Goal: Go to known website: Access a specific website the user already knows

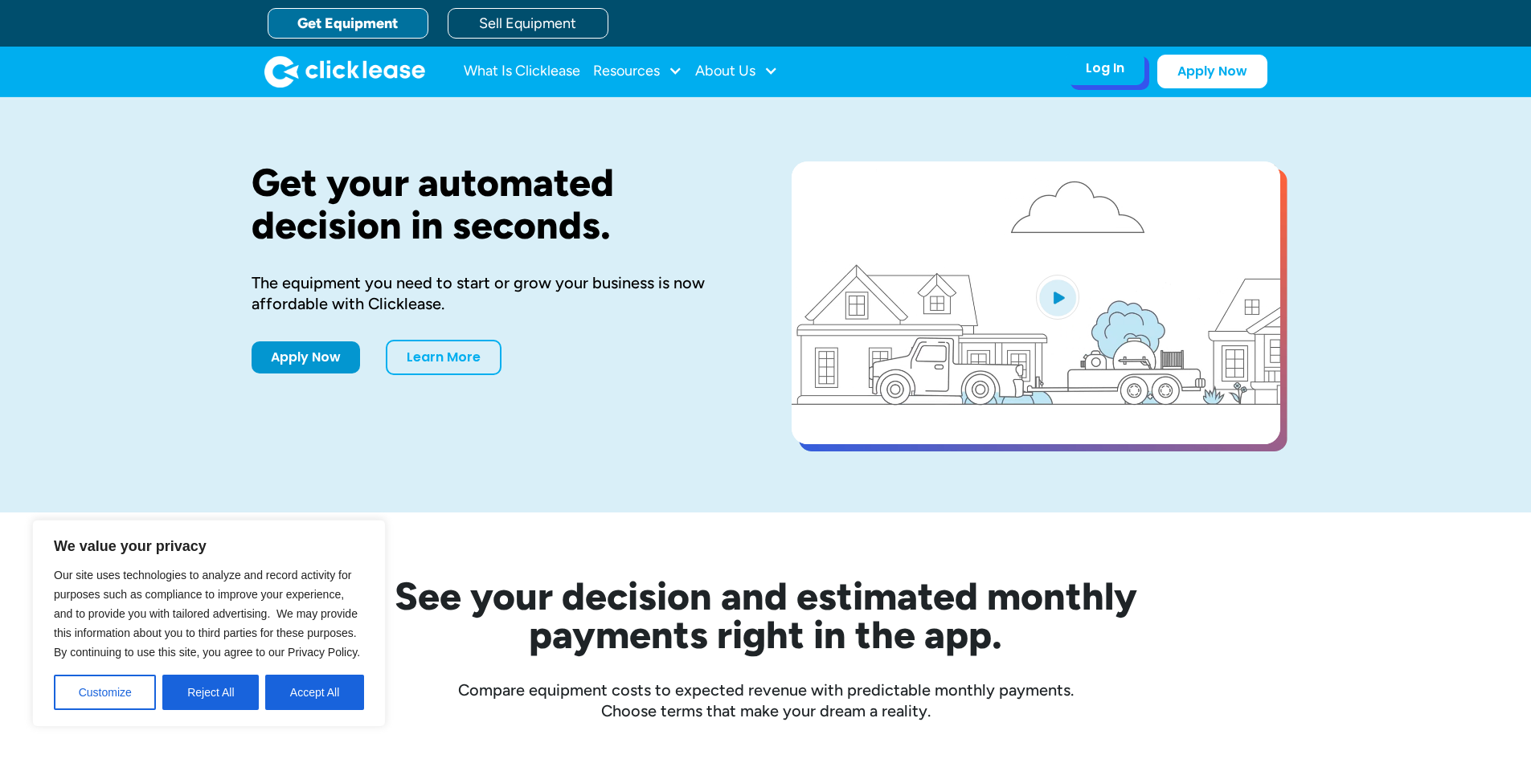
click at [1114, 73] on div "Log In" at bounding box center [1104, 68] width 39 height 16
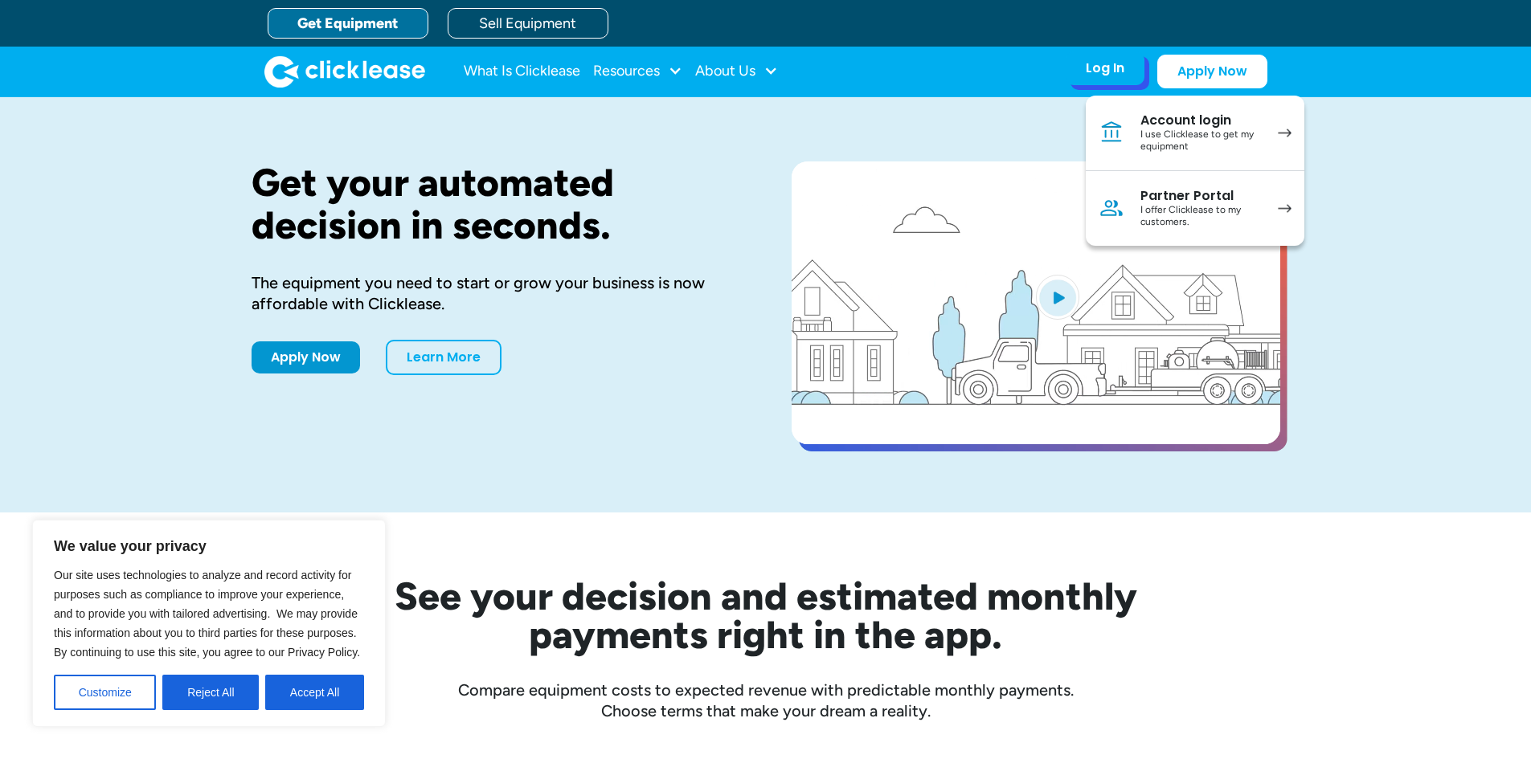
click at [1179, 206] on div "I offer Clicklease to my customers." at bounding box center [1200, 216] width 121 height 25
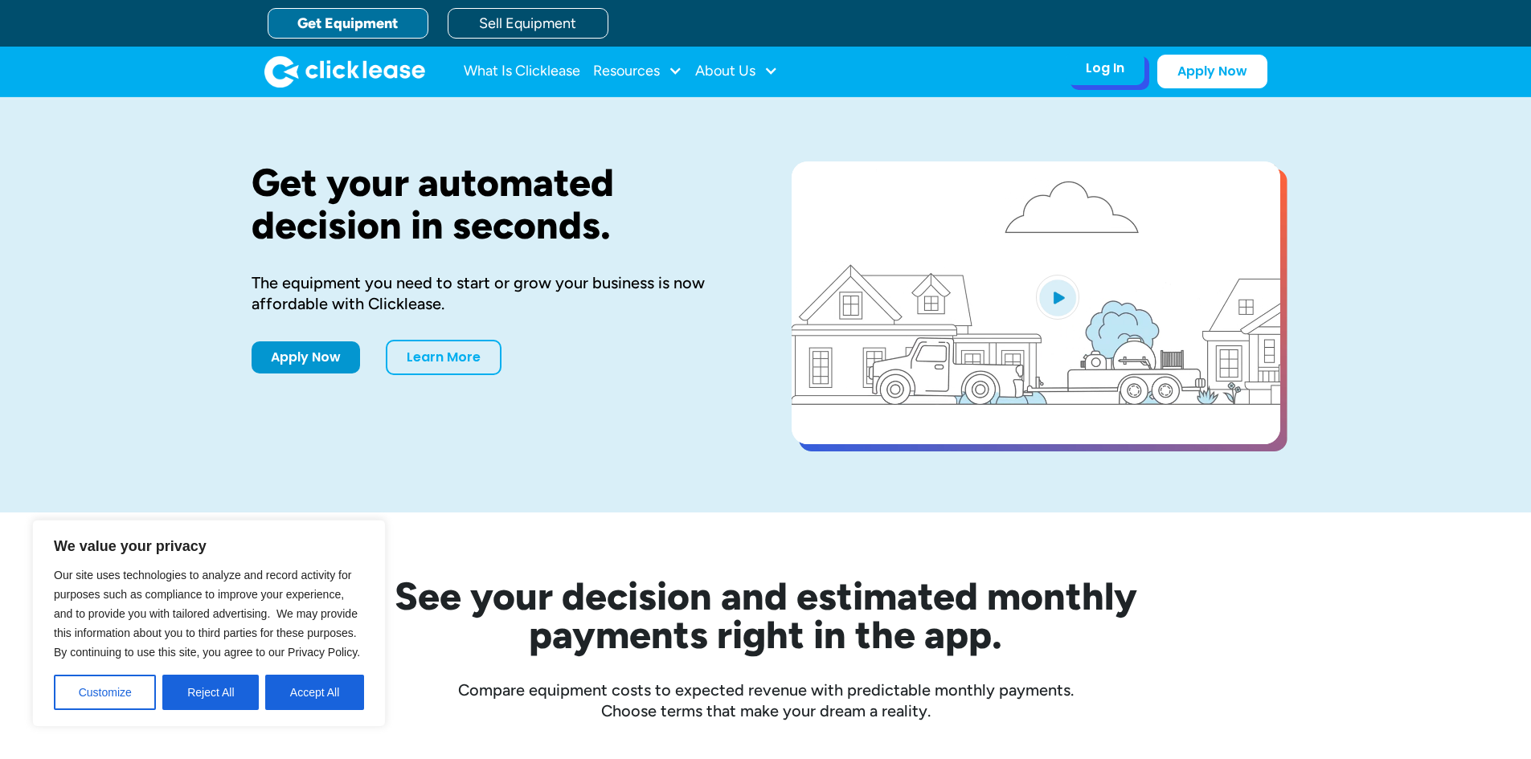
click at [1123, 70] on div "Log In" at bounding box center [1104, 68] width 39 height 16
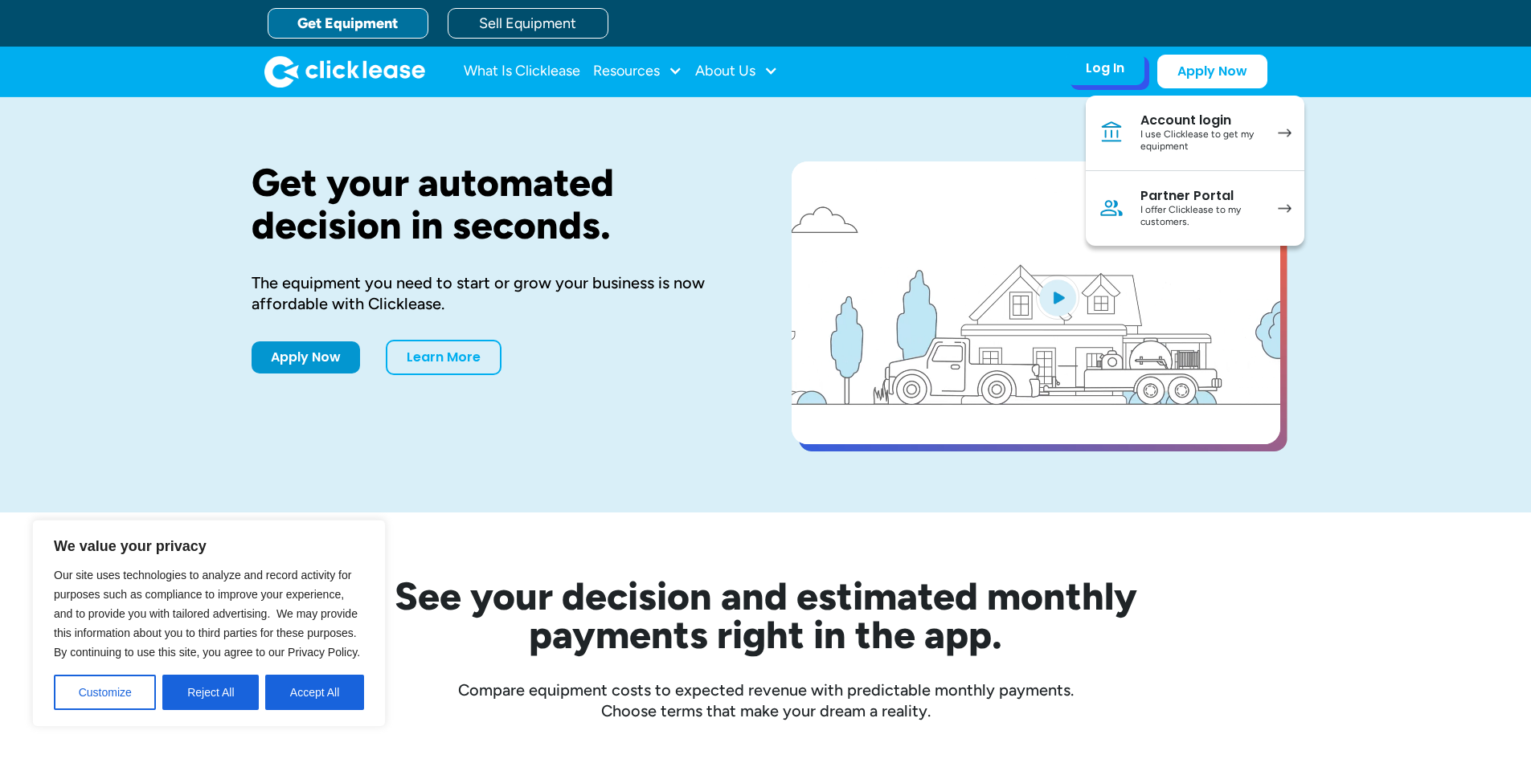
click at [1179, 200] on div "Partner Portal" at bounding box center [1200, 196] width 121 height 16
